Goal: Task Accomplishment & Management: Use online tool/utility

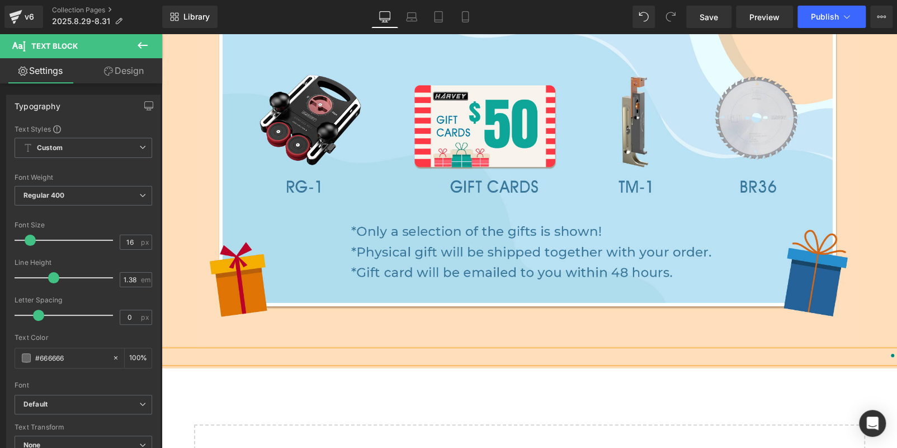
click at [380, 358] on p "To enrich screen reader interactions, please activate Accessibility in Grammarl…" at bounding box center [530, 356] width 736 height 12
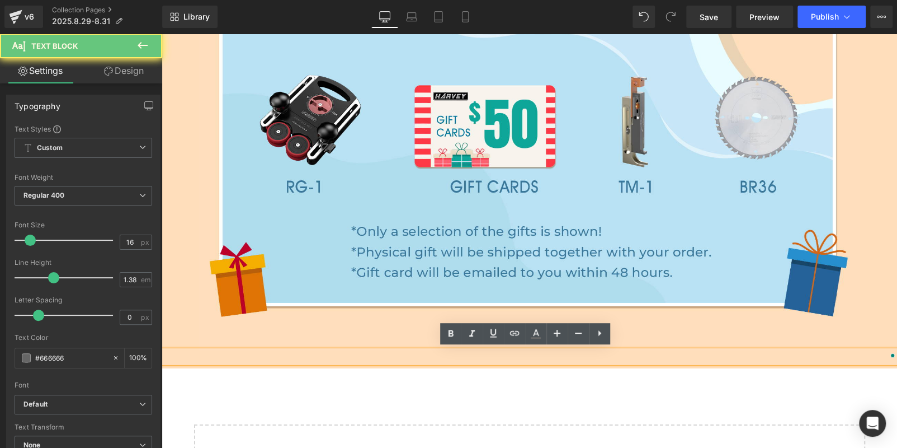
click at [380, 358] on p "To enrich screen reader interactions, please activate Accessibility in Grammarl…" at bounding box center [530, 356] width 736 height 12
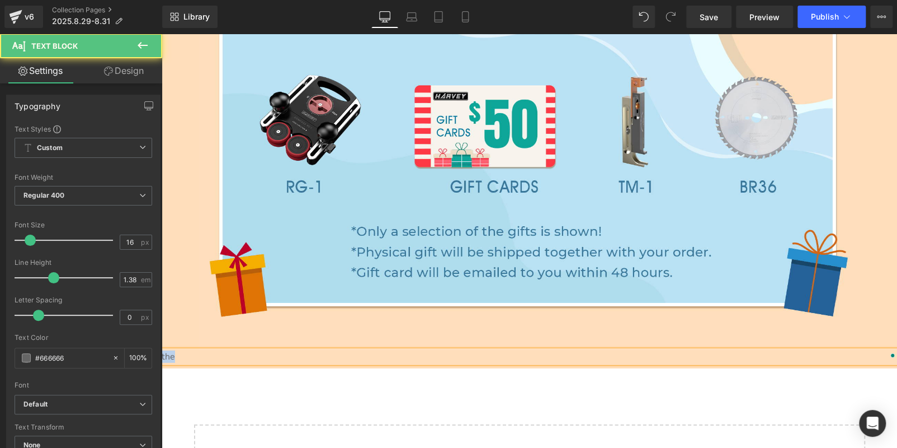
drag, startPoint x: 380, startPoint y: 358, endPoint x: 134, endPoint y: 357, distance: 246.2
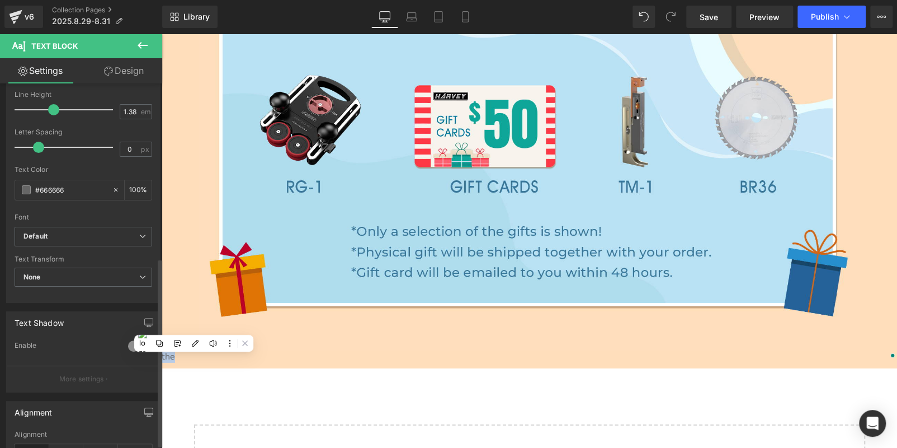
scroll to position [336, 0]
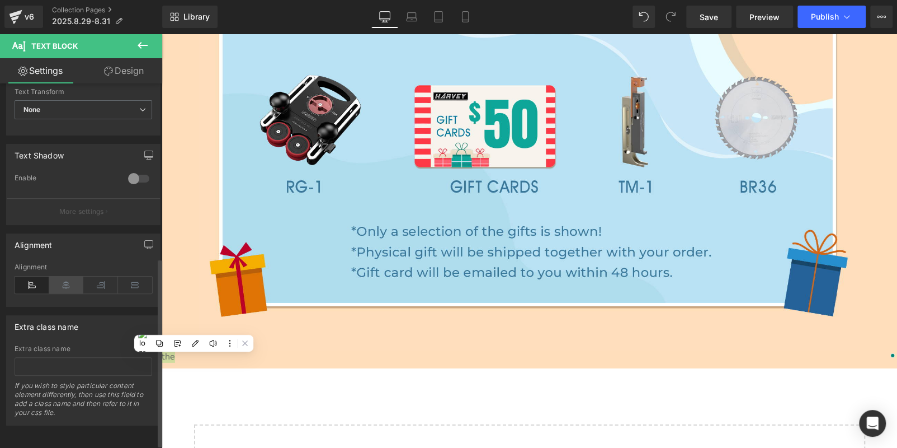
click at [64, 281] on icon at bounding box center [66, 284] width 35 height 17
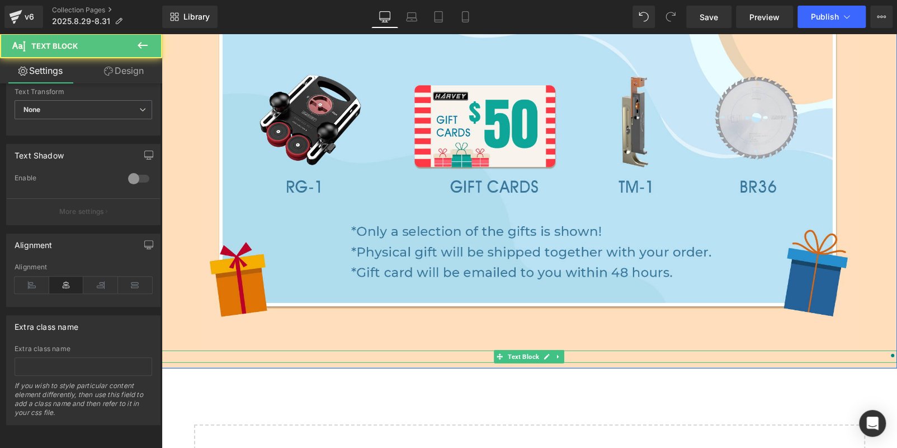
click at [485, 355] on p "the" at bounding box center [530, 356] width 736 height 12
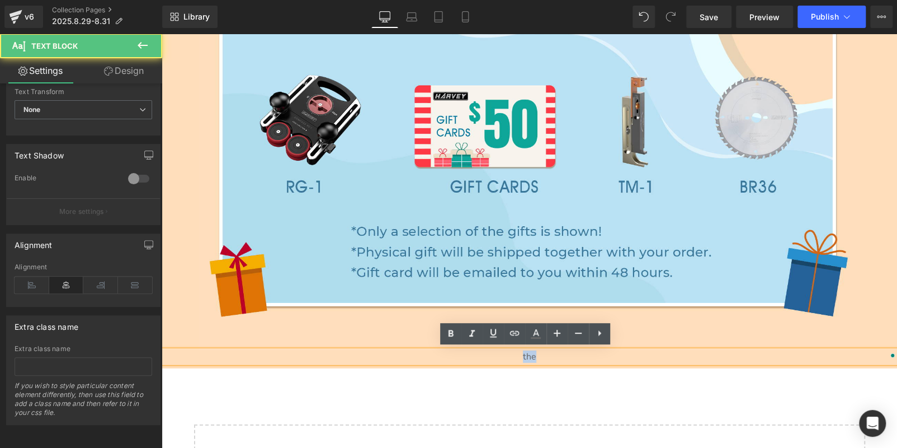
click at [485, 355] on p "the" at bounding box center [530, 356] width 736 height 12
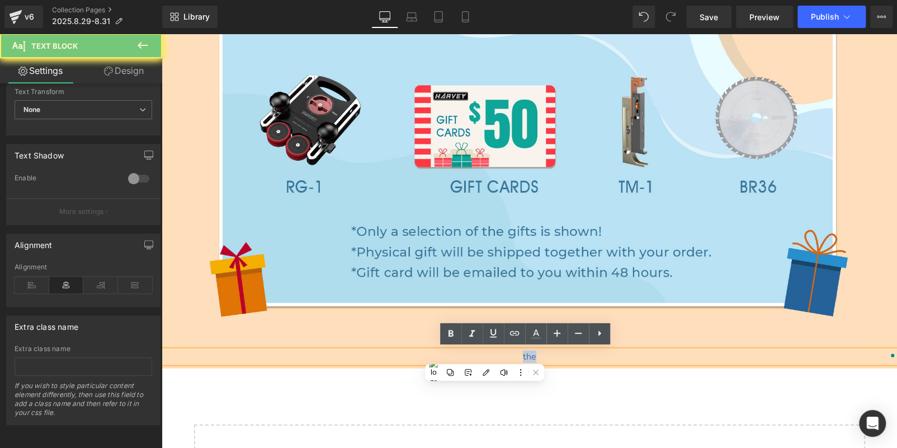
click at [485, 355] on p "the" at bounding box center [530, 356] width 736 height 12
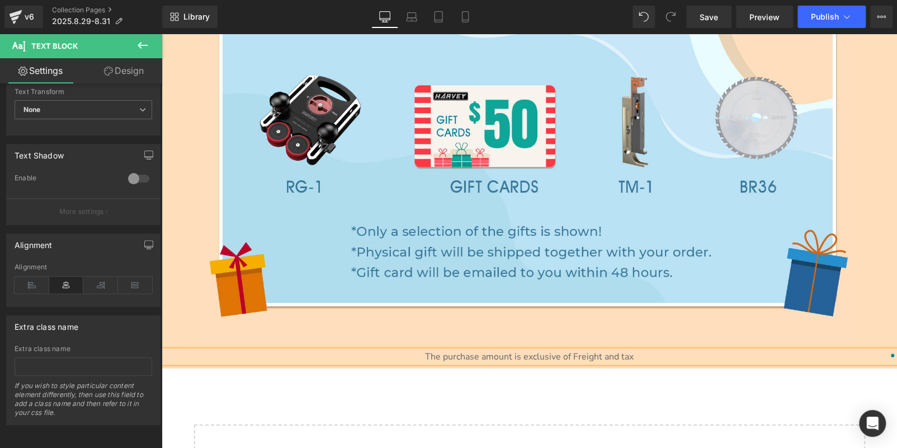
click at [504, 356] on p "The purchase amount is exclusive of Freight and tax" at bounding box center [530, 356] width 736 height 12
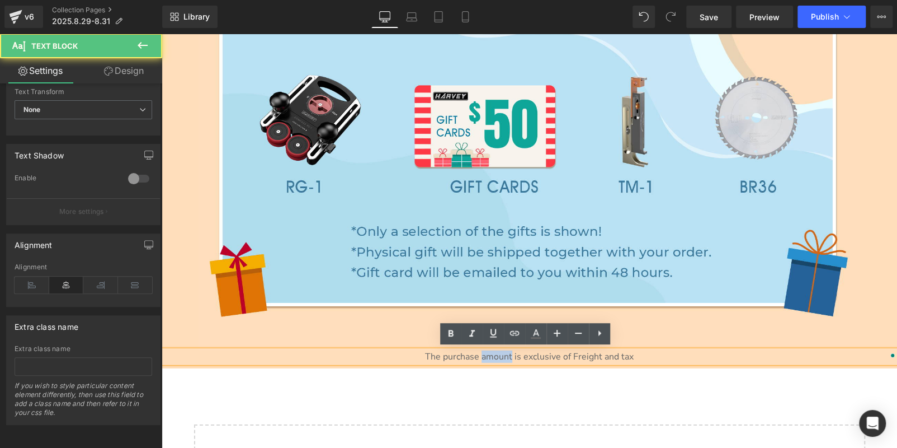
click at [504, 356] on p "The purchase amount is exclusive of Freight and tax" at bounding box center [530, 356] width 736 height 12
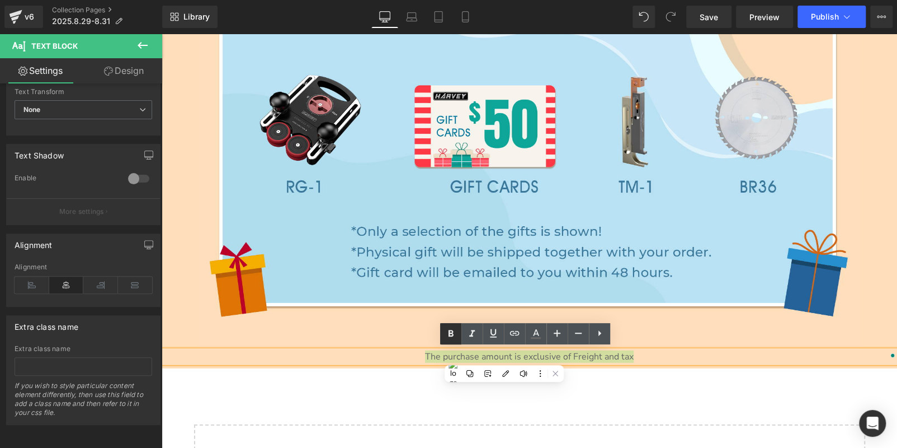
click at [450, 332] on icon at bounding box center [451, 333] width 5 height 7
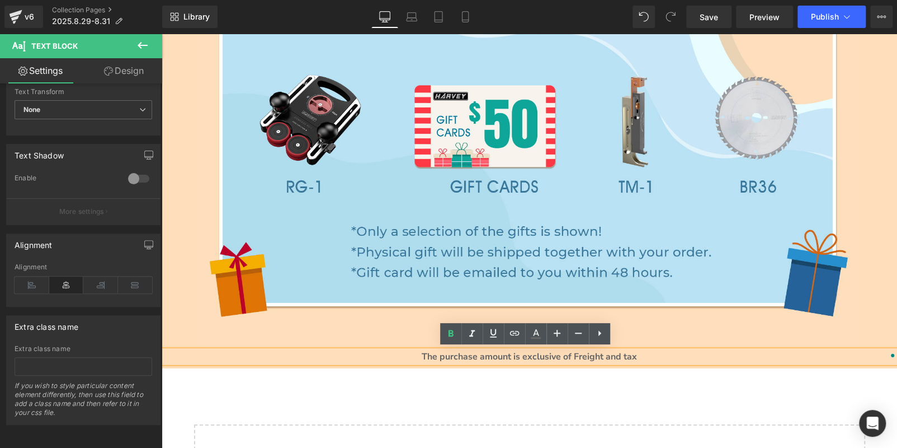
click at [488, 353] on strong "The purchase amount is exclusive of Freight and tax" at bounding box center [529, 356] width 215 height 12
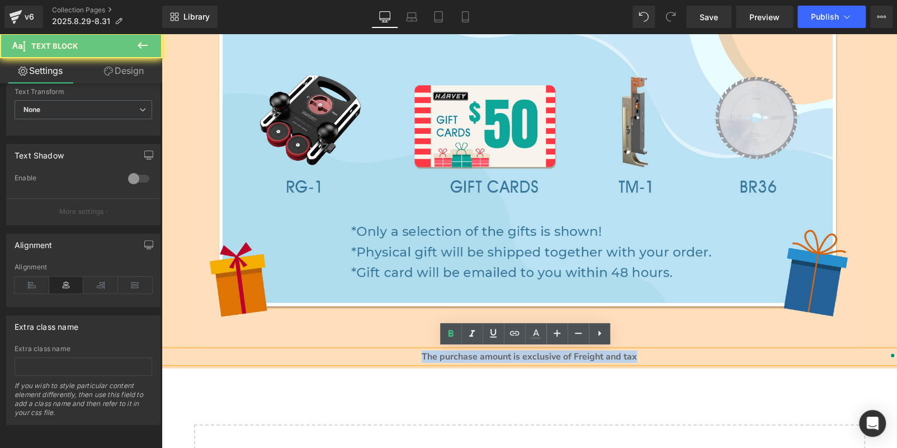
click at [488, 353] on strong "The purchase amount is exclusive of Freight and tax" at bounding box center [529, 356] width 215 height 12
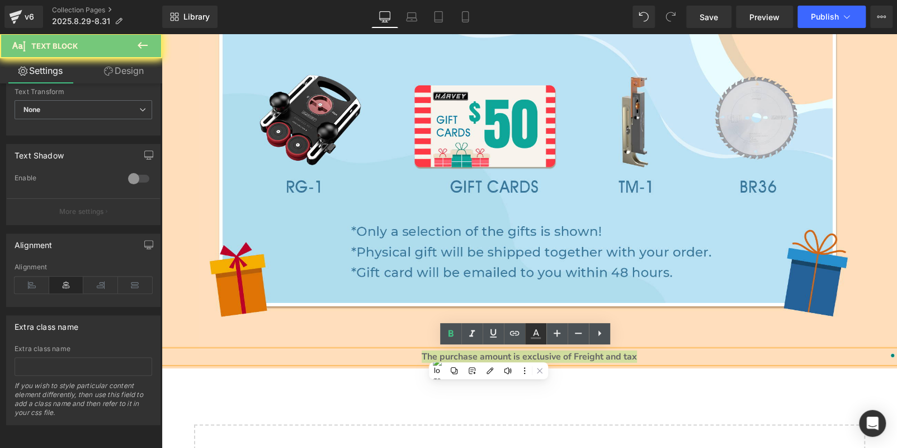
click at [538, 331] on icon at bounding box center [535, 333] width 13 height 13
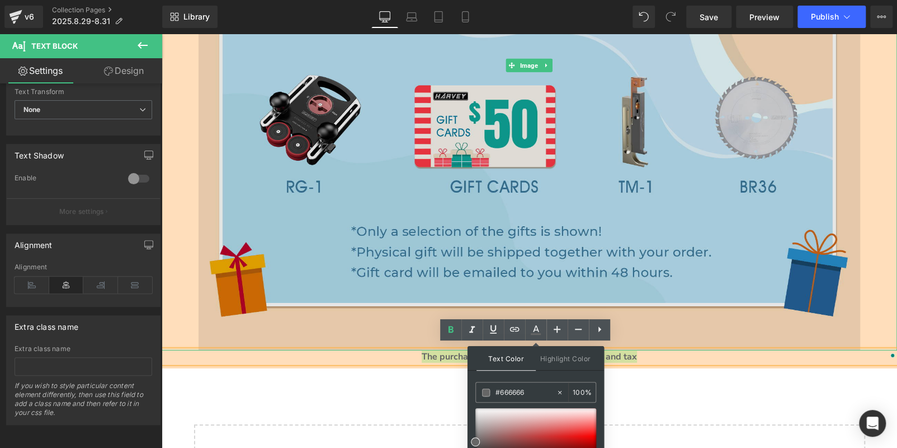
scroll to position [2103, 0]
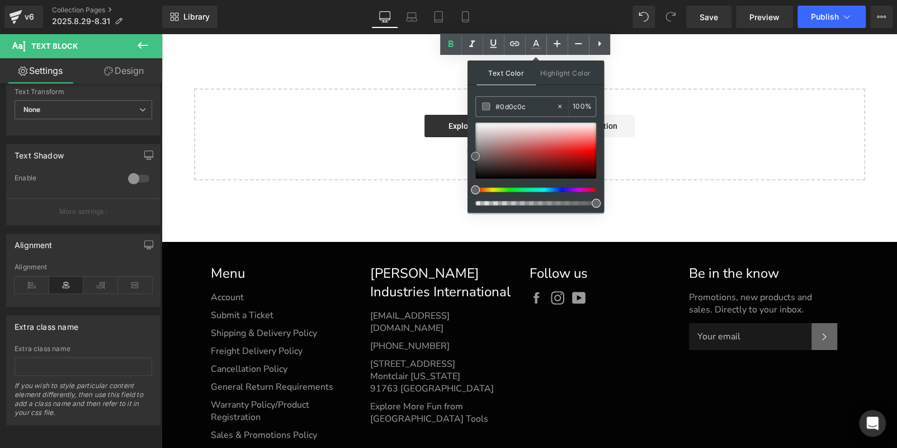
type input "#000000"
drag, startPoint x: 473, startPoint y: 155, endPoint x: 474, endPoint y: 200, distance: 45.3
click at [476, 204] on div at bounding box center [536, 164] width 121 height 83
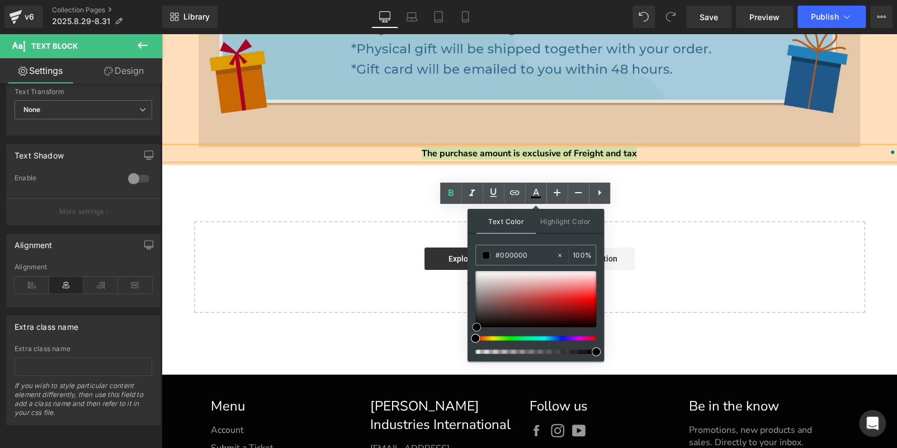
scroll to position [1880, 0]
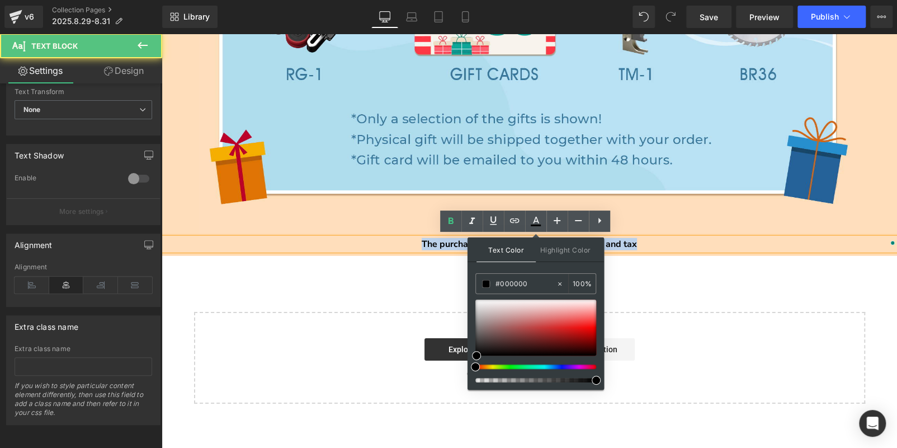
click at [414, 244] on p "The purchase amount is exclusive of Freight and tax" at bounding box center [530, 244] width 736 height 12
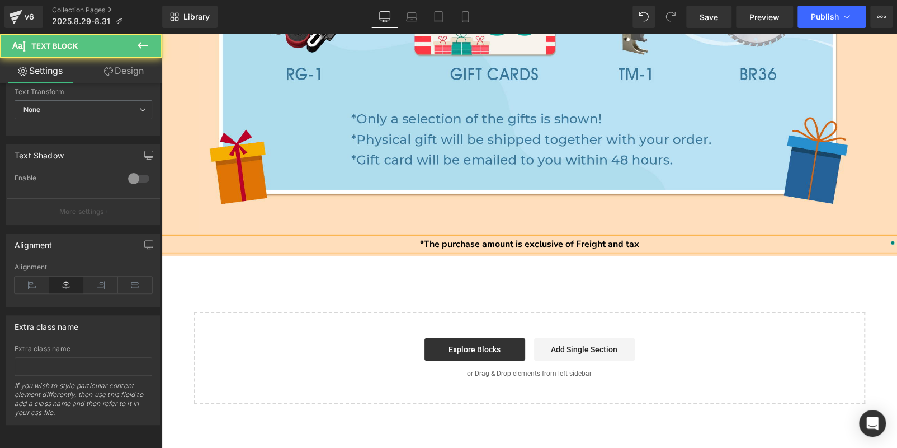
click at [625, 240] on strong "*The purchase amount is exclusive of Freight and tax" at bounding box center [529, 244] width 219 height 12
drag, startPoint x: 637, startPoint y: 241, endPoint x: 333, endPoint y: 240, distance: 303.2
click at [333, 240] on p "*The purchase amount is exclusive of Freight and Tax." at bounding box center [530, 244] width 736 height 12
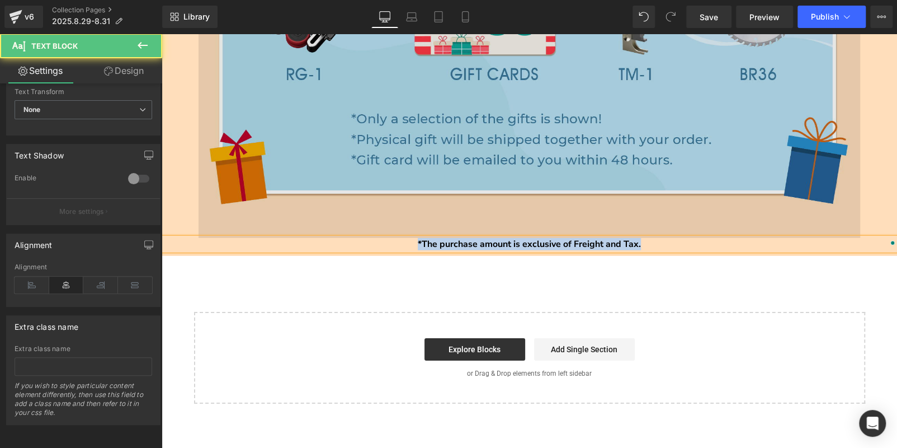
copy strong "*The purchase amount is exclusive of Freight and Tax."
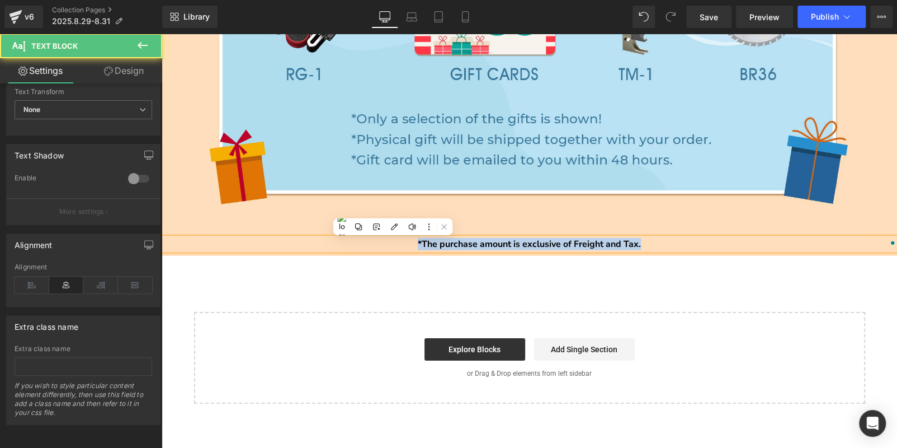
click at [527, 239] on strong "*The purchase amount is exclusive of Freight and Tax." at bounding box center [529, 244] width 223 height 12
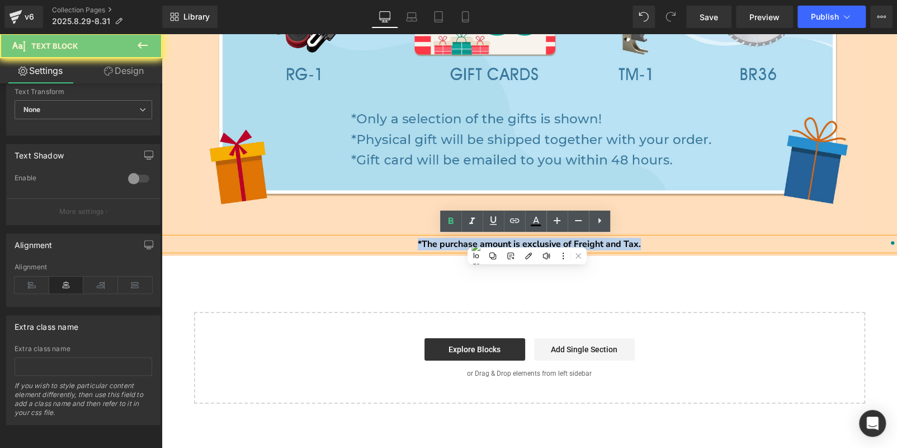
click at [527, 239] on strong "*The purchase amount is exclusive of Freight and Tax." at bounding box center [529, 244] width 223 height 12
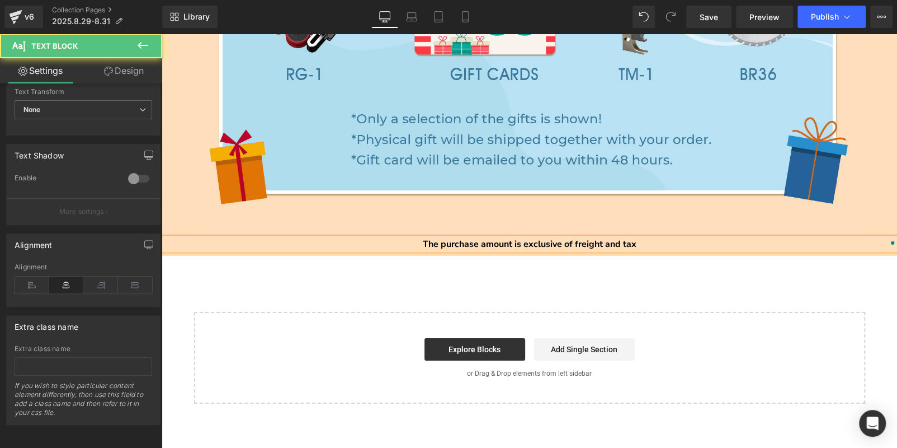
click at [423, 242] on span "The purchase amount is exclusive of freight and tax" at bounding box center [530, 244] width 214 height 12
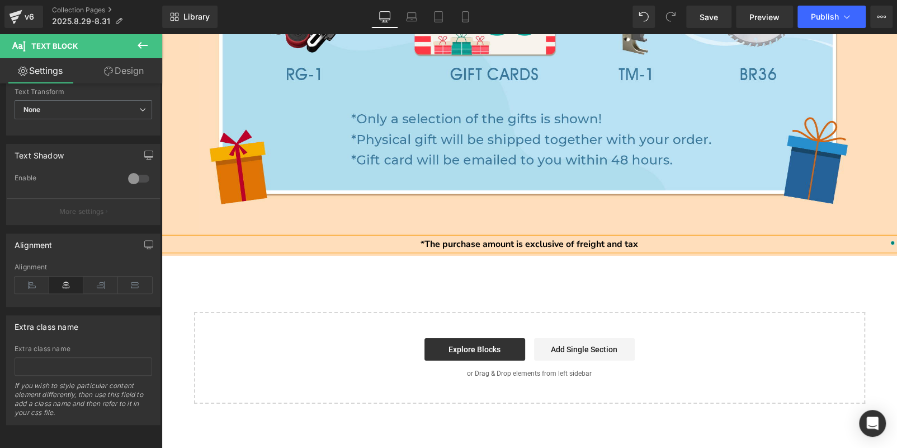
click at [645, 238] on p "*The purchase amount is exclusive of freight and tax" at bounding box center [530, 244] width 736 height 12
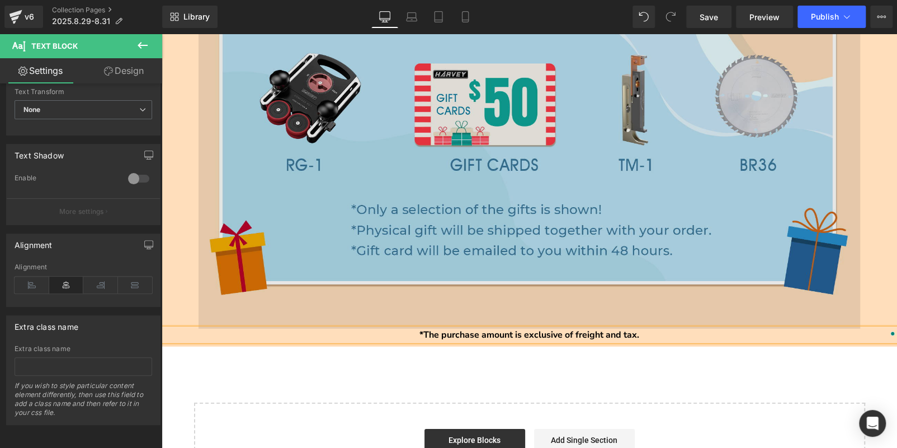
scroll to position [1711, 0]
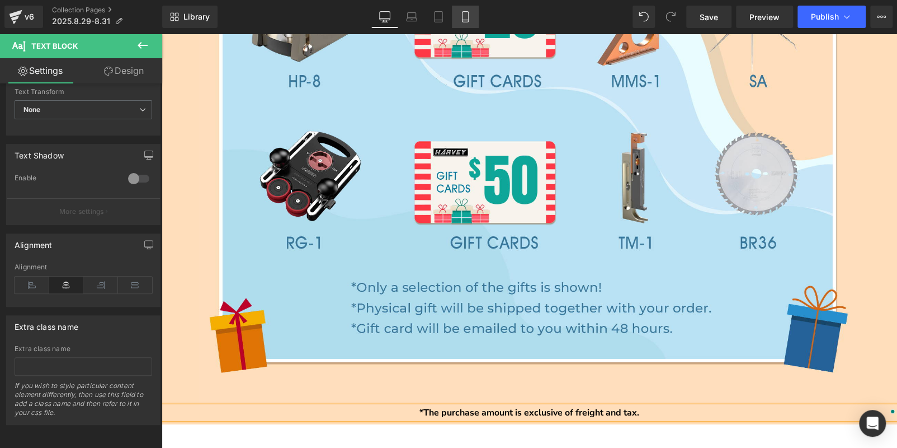
click at [464, 16] on icon at bounding box center [465, 16] width 11 height 11
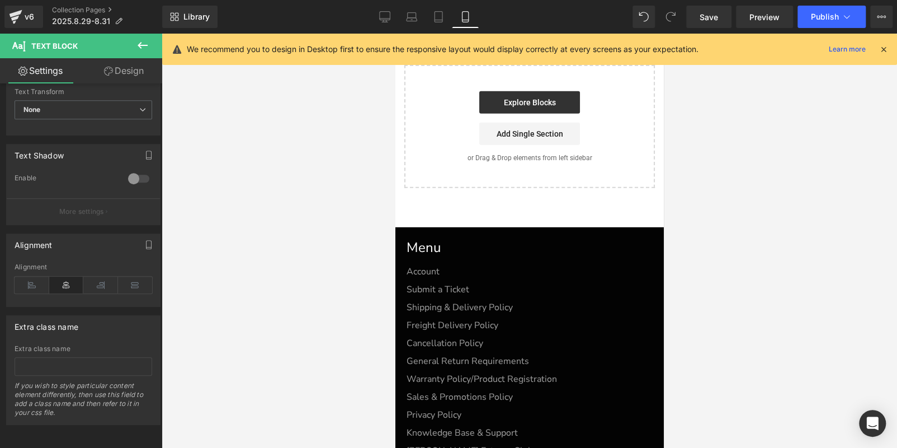
scroll to position [3881, 0]
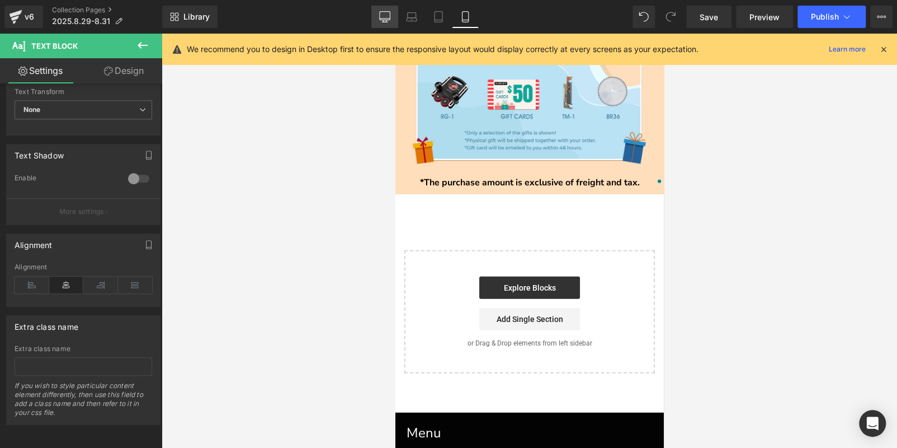
click at [377, 19] on link "Desktop" at bounding box center [384, 17] width 27 height 22
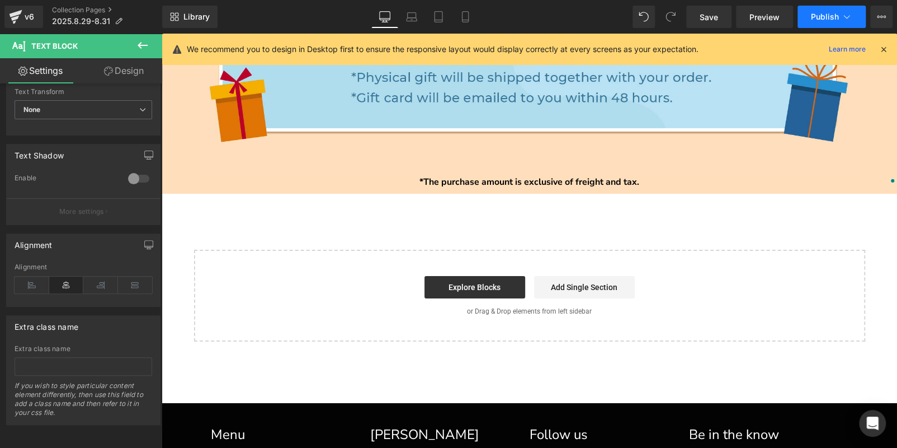
click at [813, 17] on span "Publish" at bounding box center [825, 16] width 28 height 9
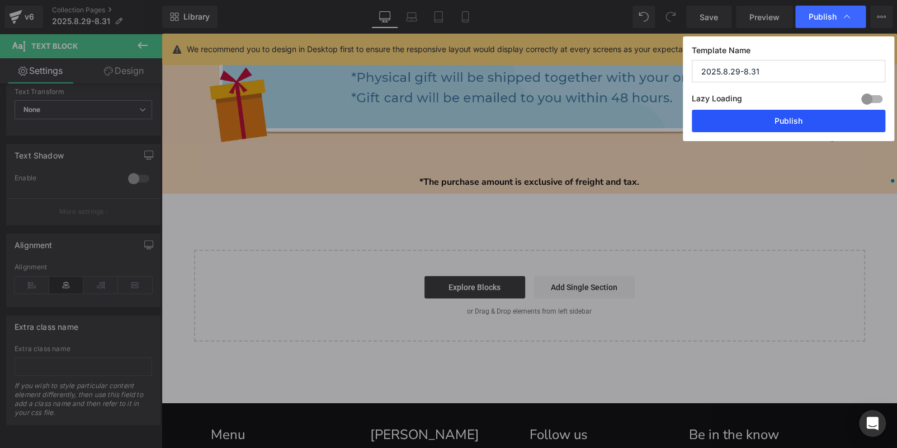
click at [785, 129] on button "Publish" at bounding box center [789, 121] width 194 height 22
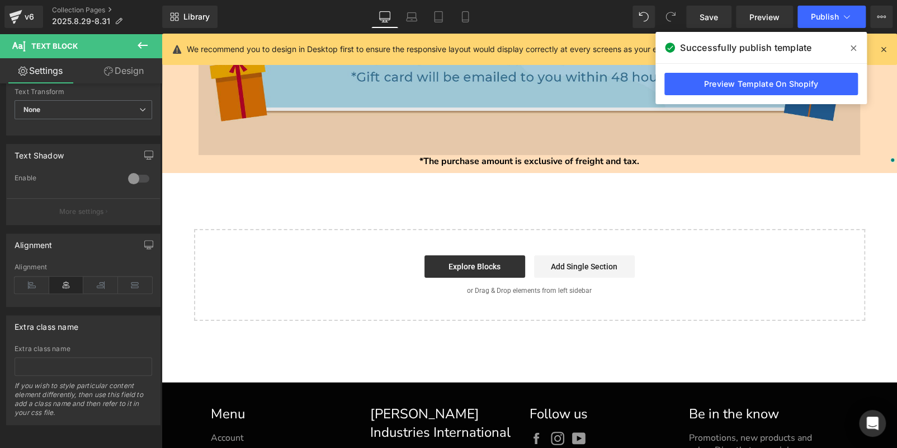
scroll to position [1831, 0]
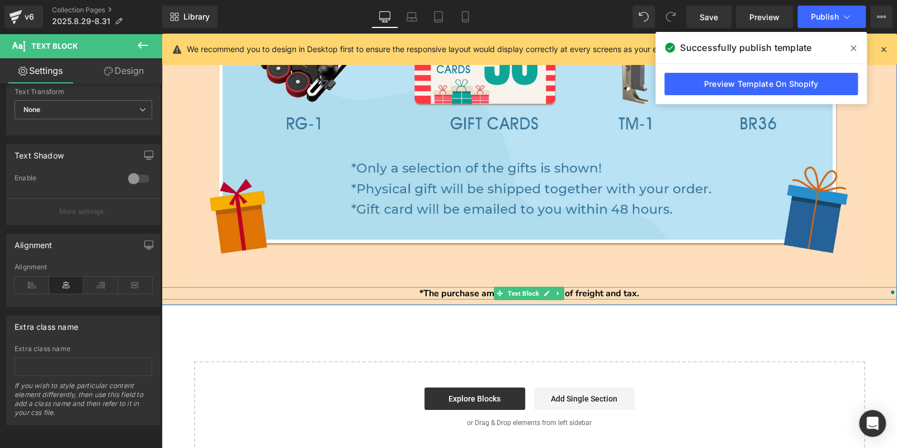
click at [666, 290] on p "*The purchase amount is exclusive of freight and tax." at bounding box center [530, 293] width 736 height 12
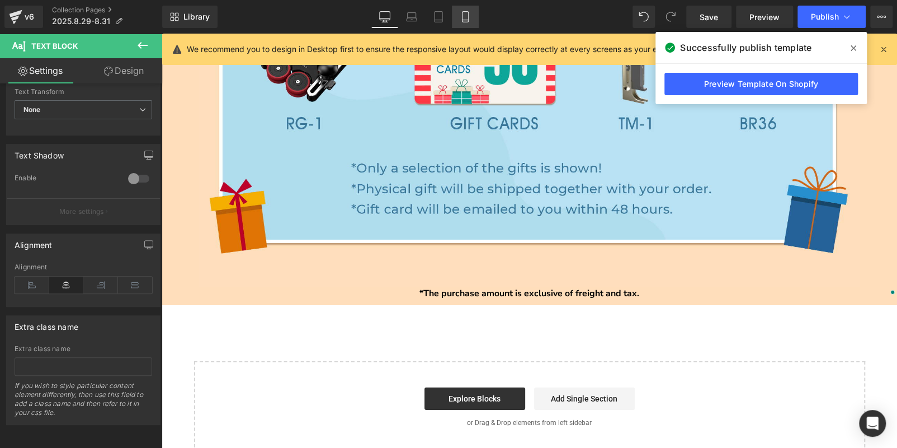
click at [462, 18] on icon at bounding box center [465, 17] width 6 height 11
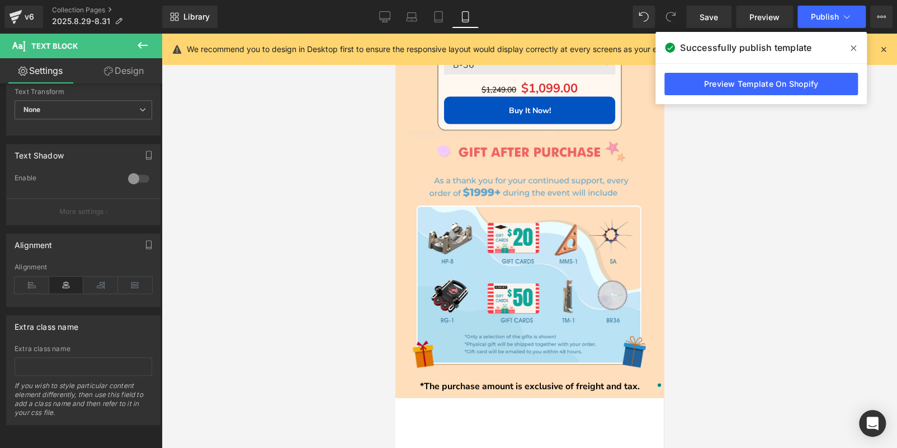
scroll to position [3657, 0]
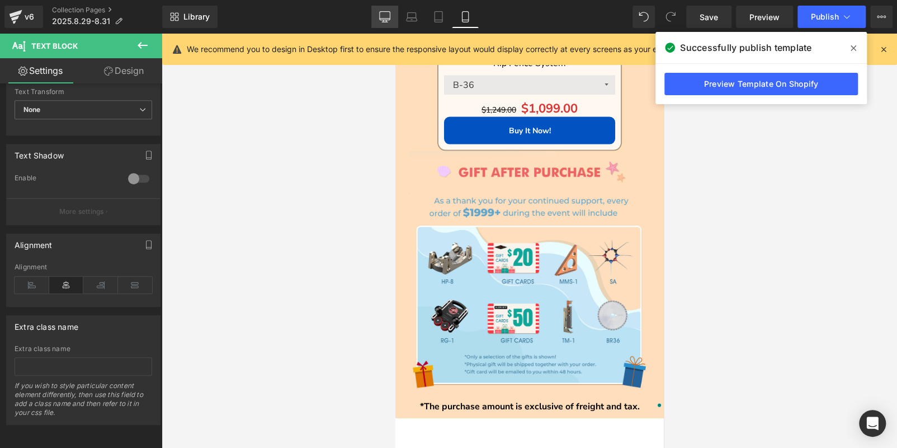
click at [387, 17] on icon at bounding box center [384, 16] width 11 height 11
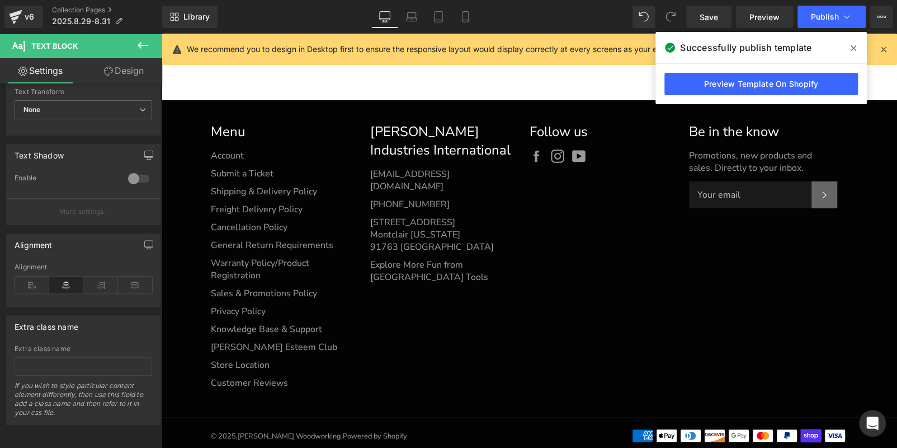
scroll to position [1718, 0]
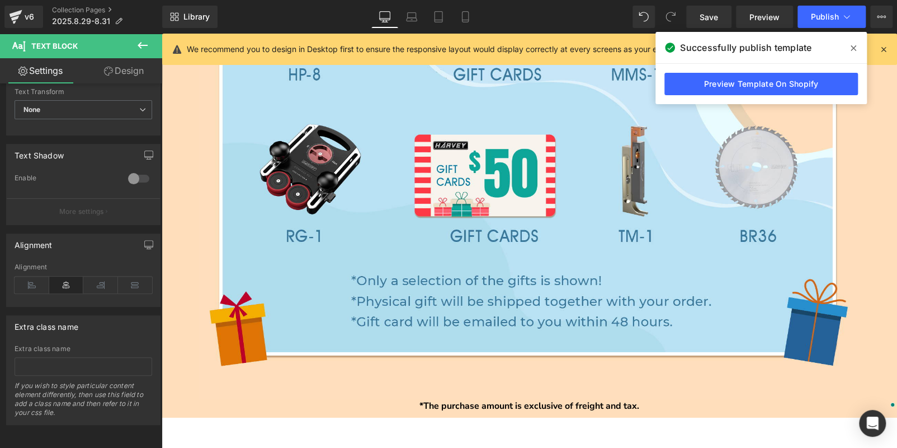
drag, startPoint x: 463, startPoint y: 21, endPoint x: 485, endPoint y: 49, distance: 35.5
click at [463, 21] on icon at bounding box center [465, 16] width 11 height 11
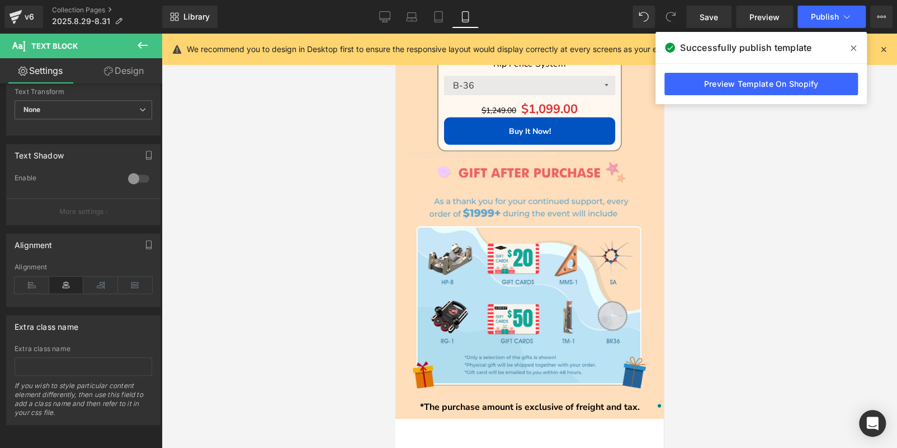
scroll to position [3713, 0]
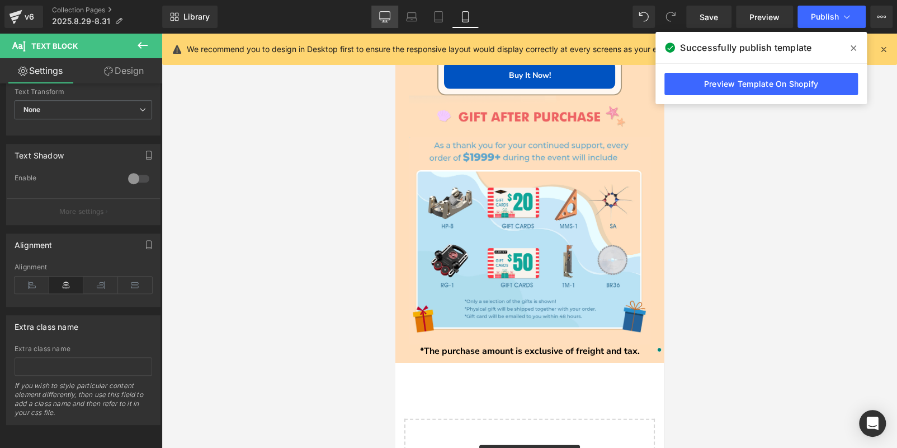
click at [391, 13] on icon at bounding box center [385, 16] width 11 height 8
type input "100"
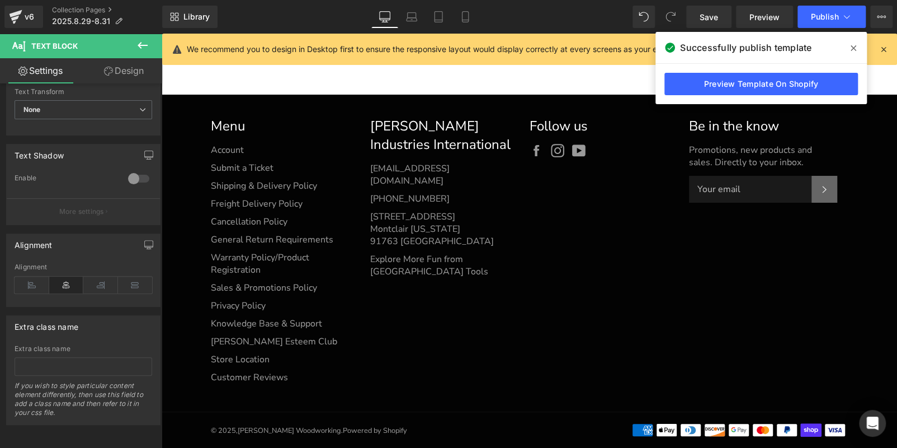
scroll to position [1774, 0]
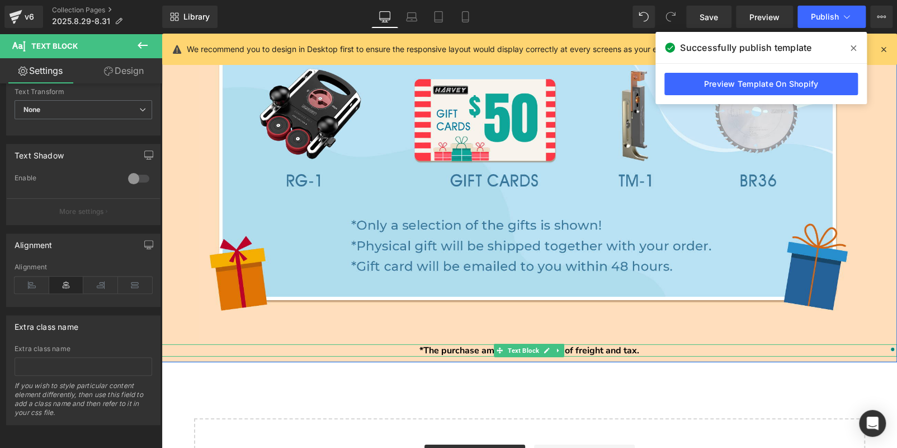
click at [472, 346] on span "*The purchase amount is exclusive of freight and tax." at bounding box center [530, 350] width 220 height 12
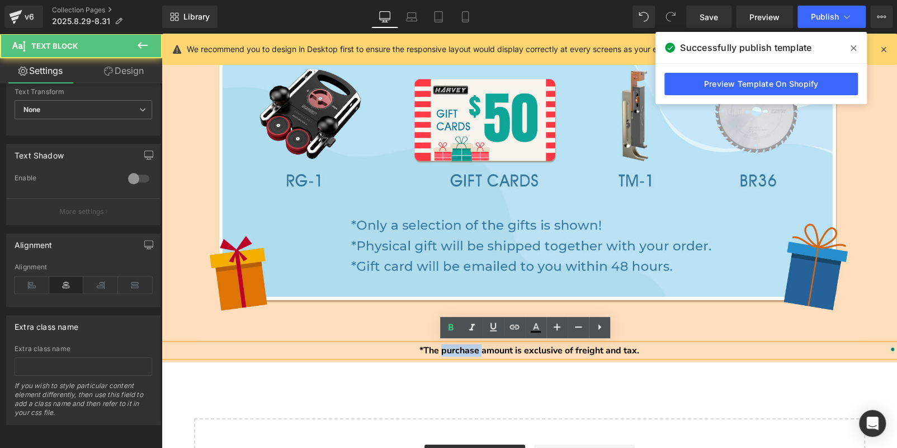
click at [472, 346] on span "*The purchase amount is exclusive of freight and tax." at bounding box center [530, 350] width 220 height 12
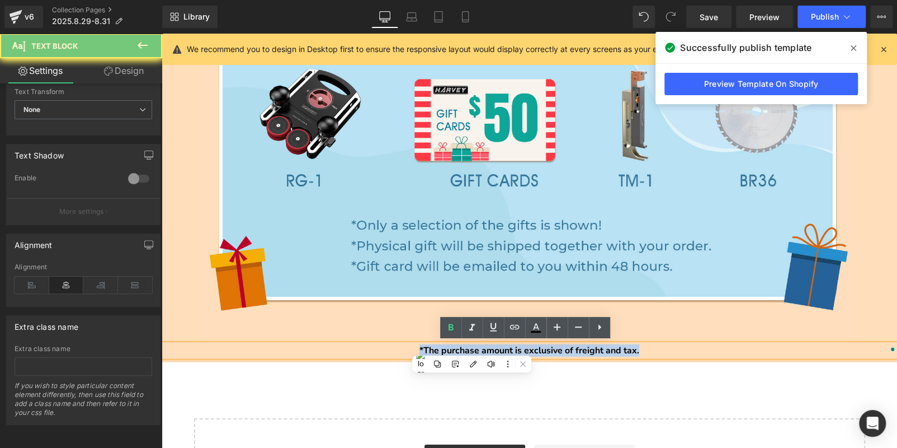
click at [472, 346] on span "*The purchase amount is exclusive of freight and tax." at bounding box center [530, 350] width 220 height 12
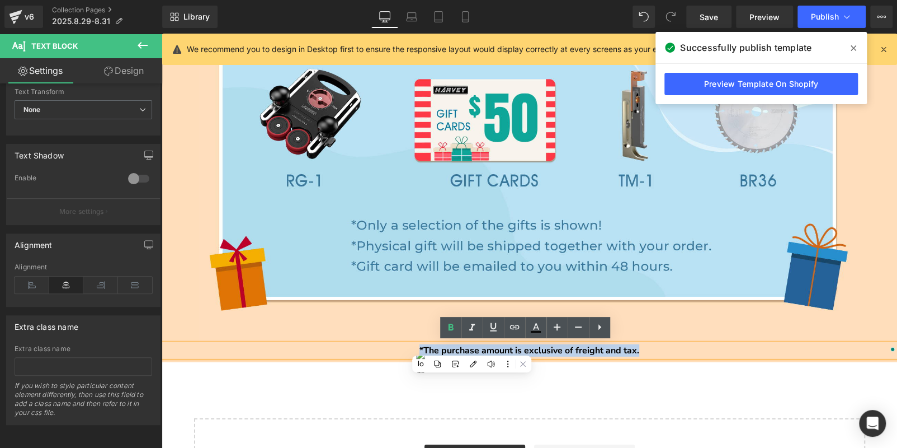
click at [468, 346] on span "*The purchase amount is exclusive of freight and tax." at bounding box center [530, 350] width 220 height 12
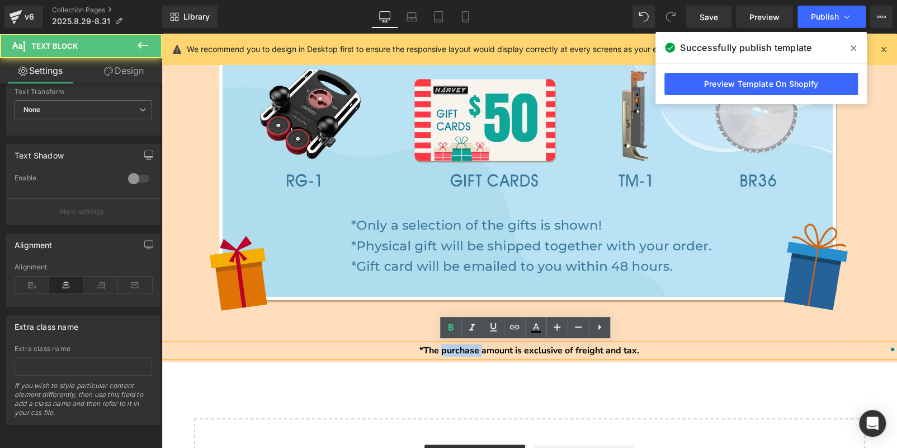
click at [468, 346] on span "*The purchase amount is exclusive of freight and tax." at bounding box center [530, 350] width 220 height 12
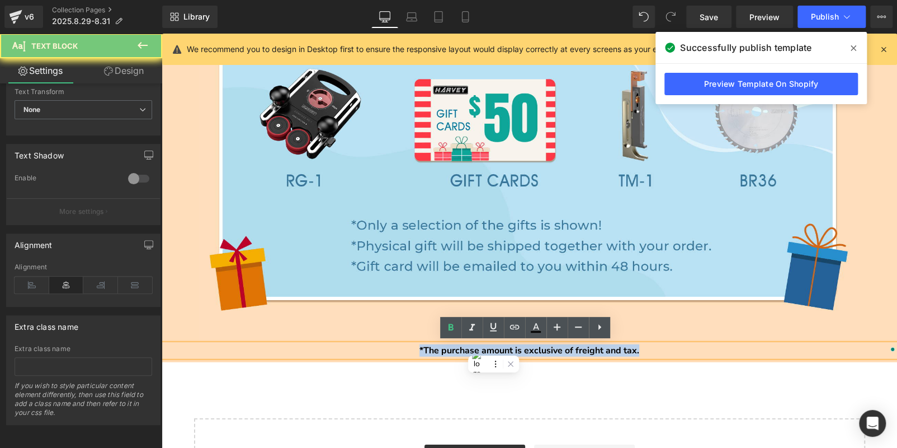
click at [468, 346] on span "*The purchase amount is exclusive of freight and tax." at bounding box center [530, 350] width 220 height 12
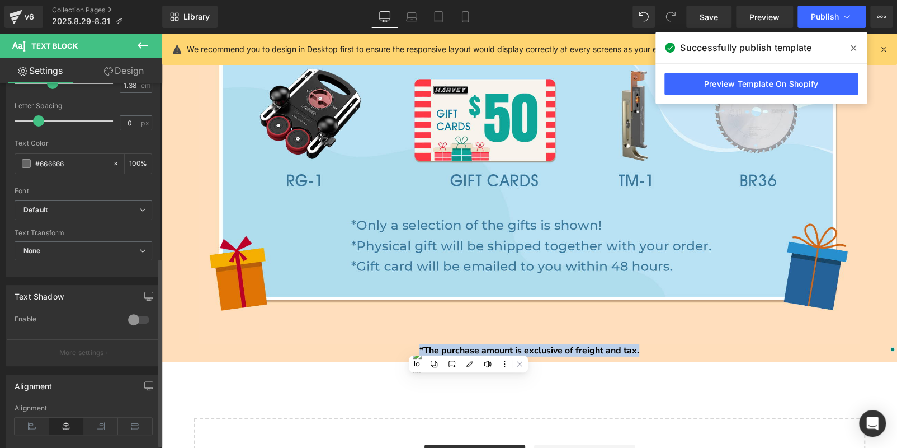
scroll to position [0, 0]
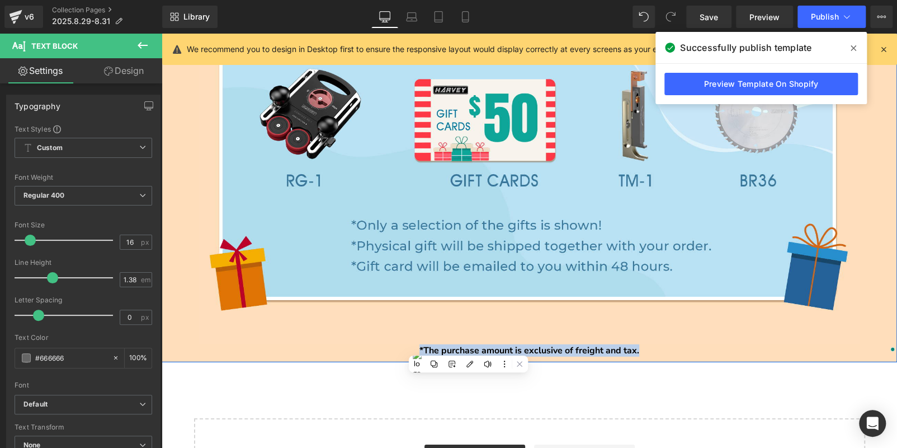
click at [527, 345] on span "Text Block" at bounding box center [523, 350] width 35 height 13
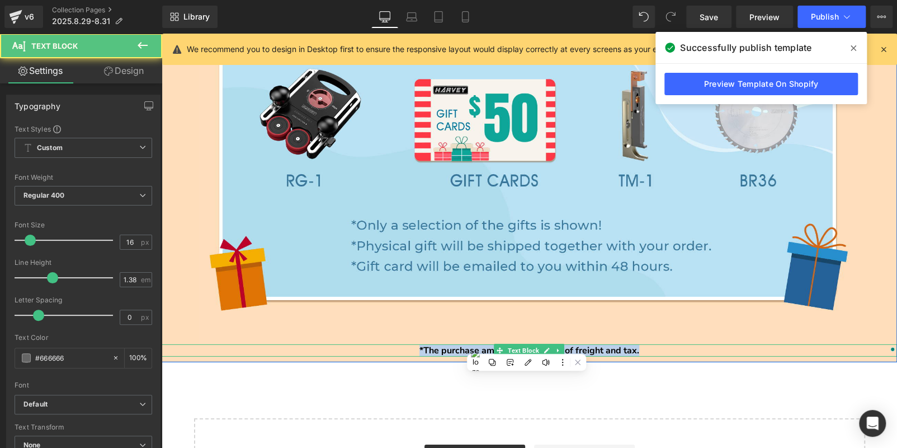
click at [453, 347] on span "*The purchase amount is exclusive of freight and tax." at bounding box center [530, 350] width 220 height 12
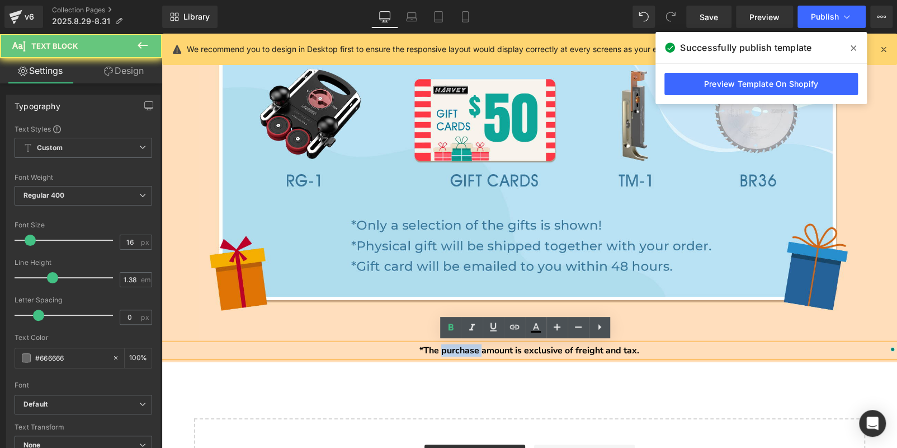
click at [453, 347] on span "*The purchase amount is exclusive of freight and tax." at bounding box center [530, 350] width 220 height 12
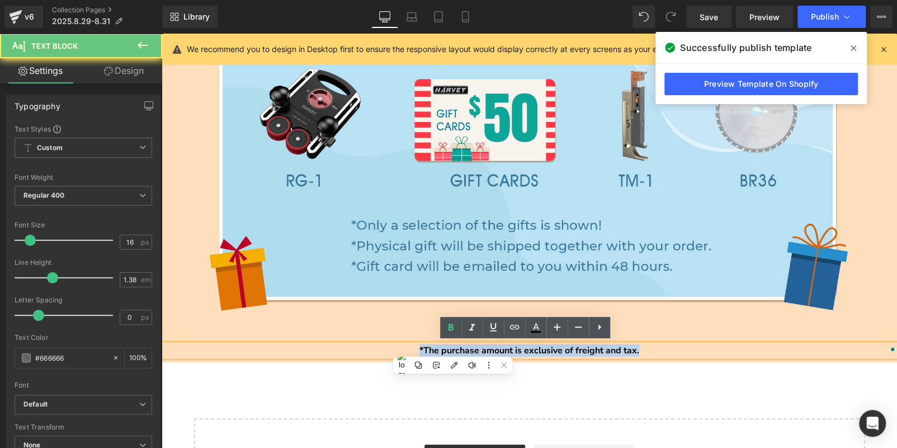
click at [453, 347] on span "*The purchase amount is exclusive of freight and tax." at bounding box center [530, 350] width 220 height 12
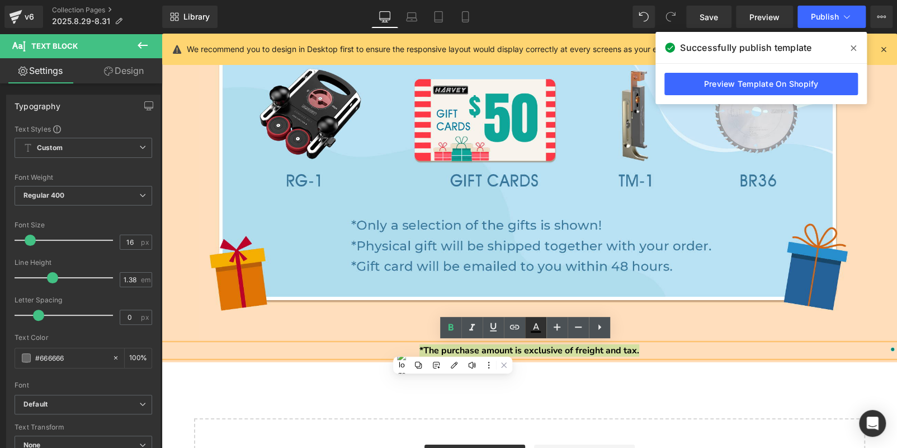
click at [543, 324] on link at bounding box center [535, 327] width 21 height 21
type input "100"
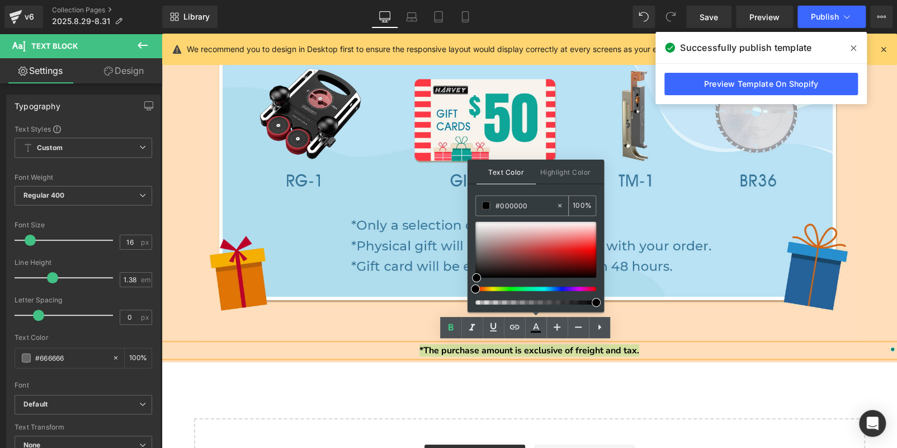
click at [514, 199] on input "#000000" at bounding box center [526, 205] width 60 height 12
paste input "#5EA5CC"
type input "##5EA5CC"
type input "0"
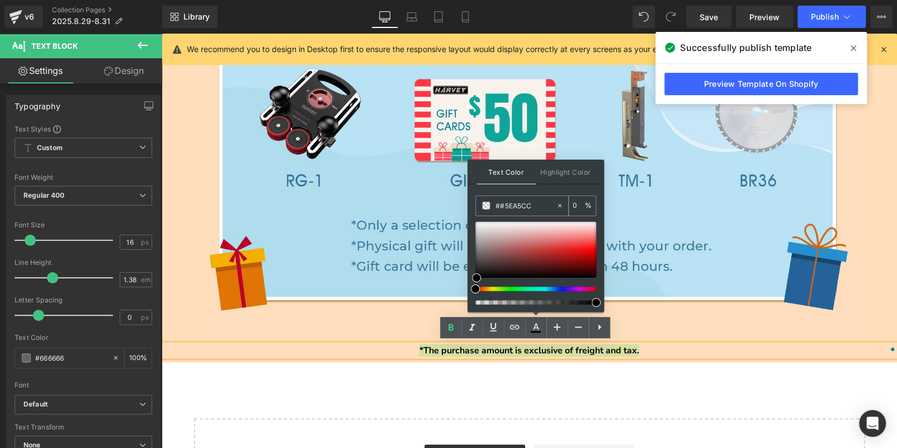
click at [504, 203] on input "##5EA5CC" at bounding box center [526, 205] width 60 height 12
type input "#5EA5CC"
type input "100"
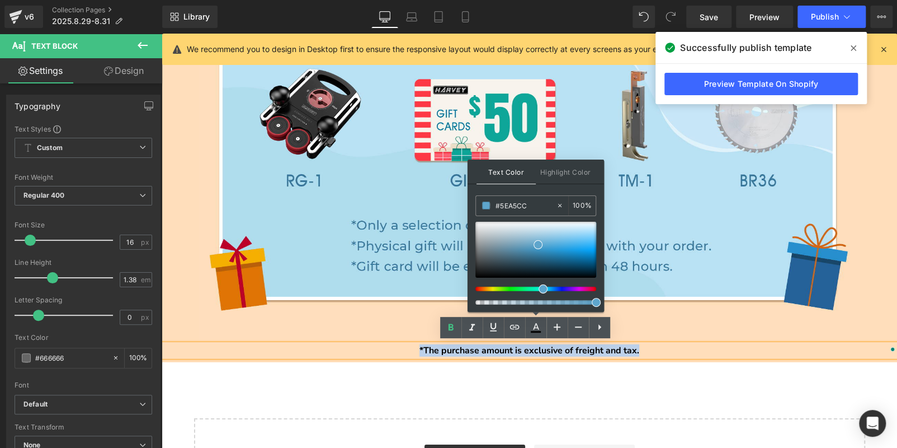
type input "#5ea5cc"
click at [651, 348] on p "*The purchase amount is exclusive of freight and tax." at bounding box center [530, 350] width 736 height 12
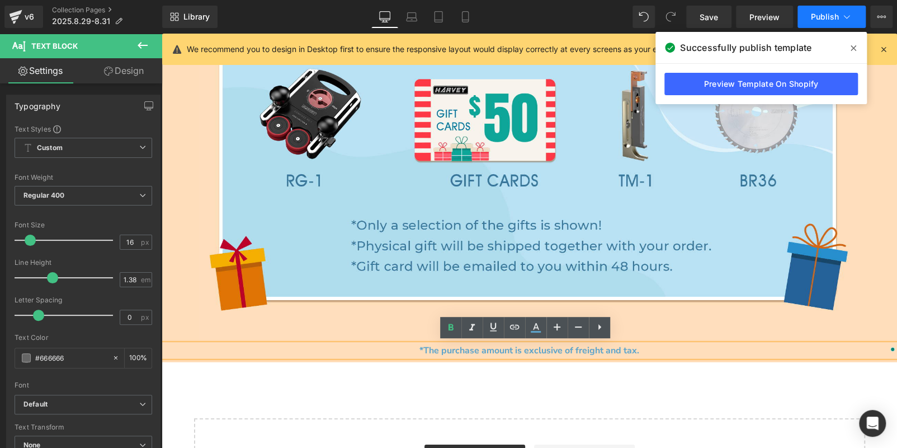
click at [824, 13] on span "Publish" at bounding box center [825, 16] width 28 height 9
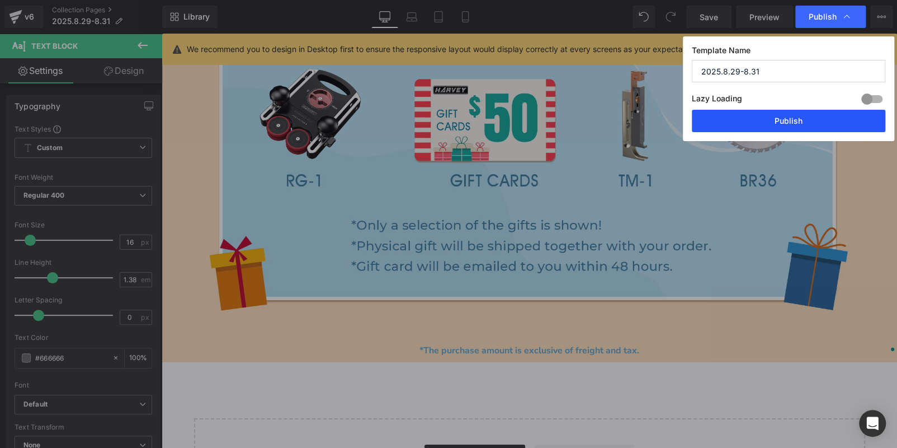
click at [764, 128] on button "Publish" at bounding box center [789, 121] width 194 height 22
